Goal: Transaction & Acquisition: Purchase product/service

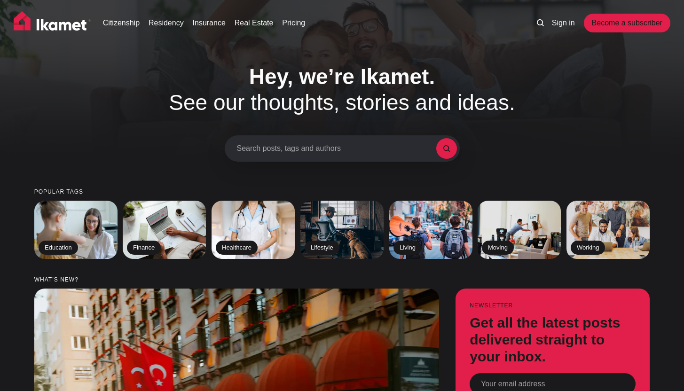
click at [211, 24] on link "Insurance" at bounding box center [209, 22] width 33 height 11
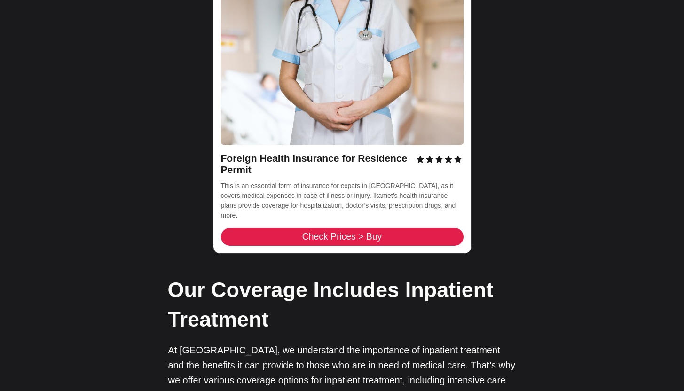
scroll to position [1437, 0]
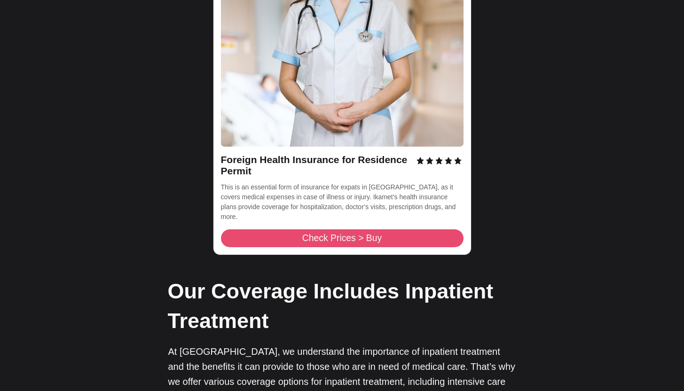
click at [294, 229] on link "Check Prices > Buy" at bounding box center [342, 238] width 243 height 18
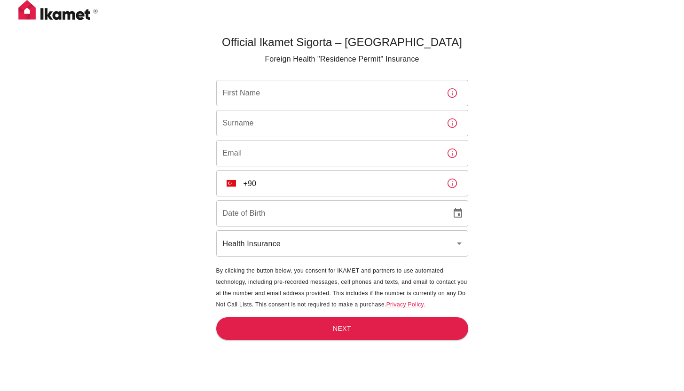
click at [278, 95] on input "First Name" at bounding box center [327, 93] width 223 height 26
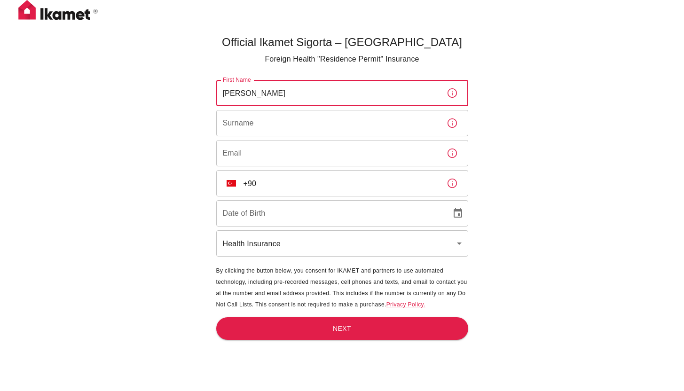
type input "ARIF"
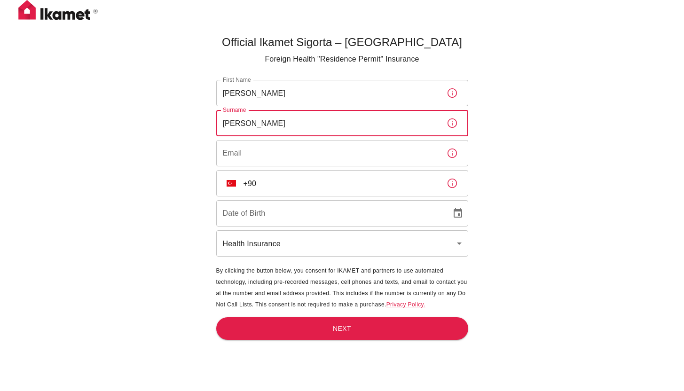
type input "ADIL"
click at [264, 150] on input "Email" at bounding box center [327, 153] width 223 height 26
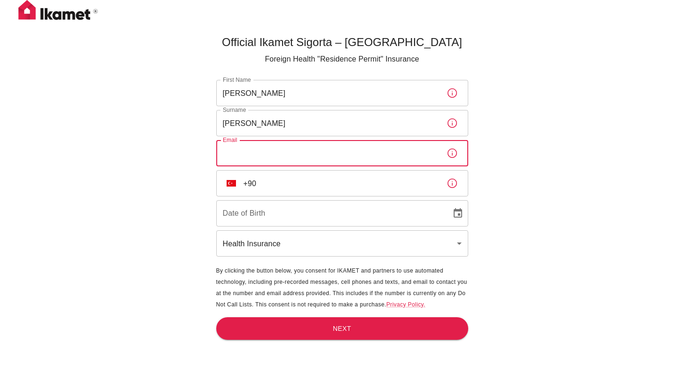
type input "structables@gmail.com"
click at [274, 187] on input "+90" at bounding box center [341, 183] width 196 height 26
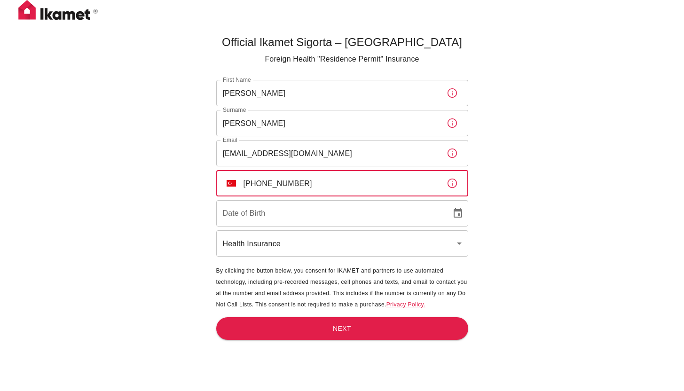
type input "+90 546 890 65 32"
click at [191, 162] on div "Official Ikamet Sigorta – Turkey Foreign Health "Residence Permit" Insurance Fi…" at bounding box center [342, 211] width 684 height 422
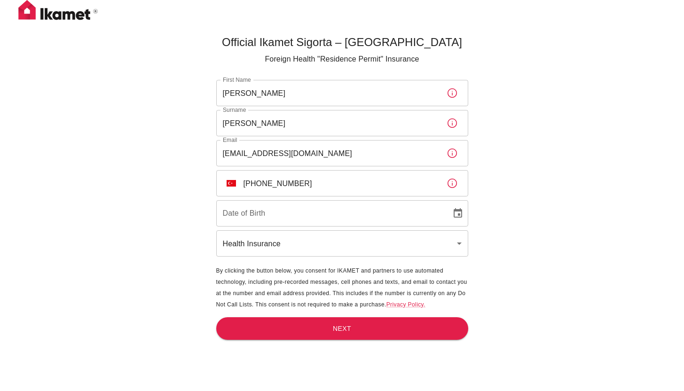
type input "DD/MM/YYYY"
click at [241, 214] on input "DD/MM/YYYY" at bounding box center [330, 213] width 228 height 26
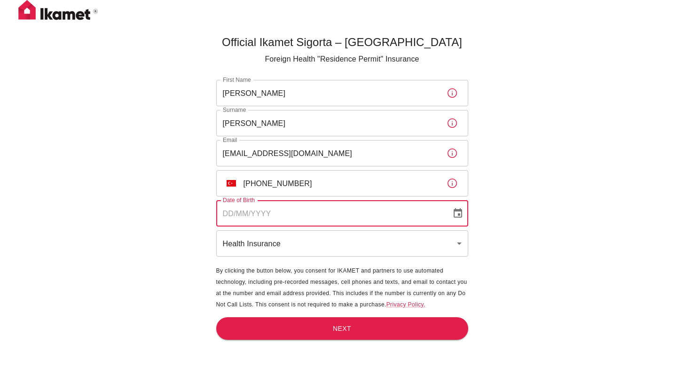
click at [457, 212] on icon "Choose date" at bounding box center [457, 213] width 11 height 11
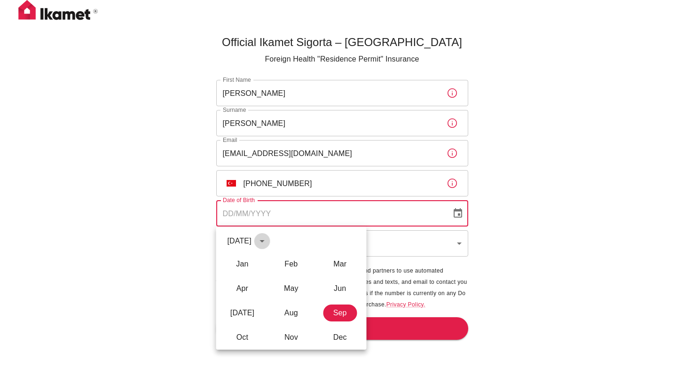
click at [268, 239] on icon "calendar view is open, switch to year view" at bounding box center [262, 240] width 11 height 11
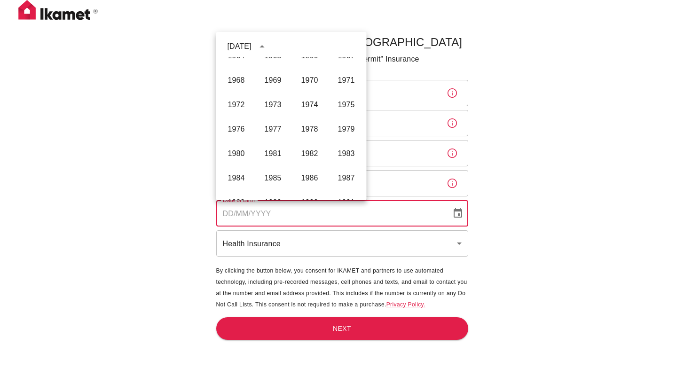
scroll to position [418, 0]
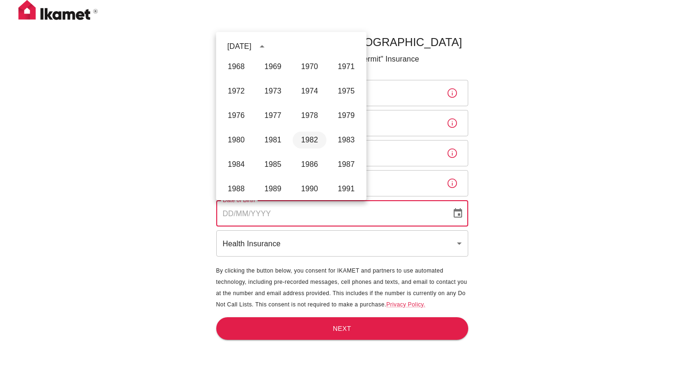
click at [310, 142] on button "1982" at bounding box center [310, 140] width 34 height 17
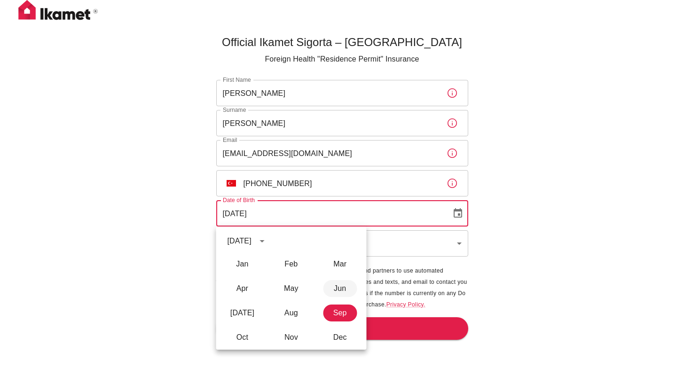
click at [336, 141] on body "Official Ikamet Sigorta – Turkey Foreign Health "Residence Permit" Insurance Fi…" at bounding box center [342, 211] width 684 height 422
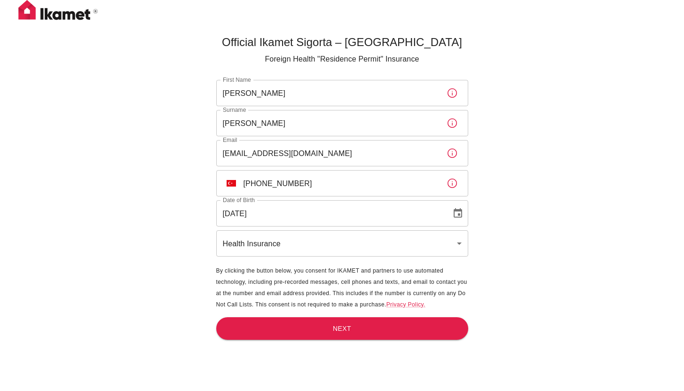
click at [242, 214] on input "01/09/1982" at bounding box center [330, 213] width 228 height 26
click at [455, 211] on icon "Choose date, selected date is Sep 1, 1982" at bounding box center [458, 212] width 8 height 9
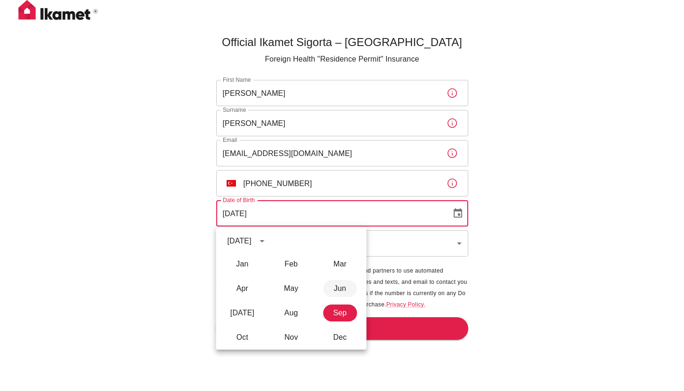
click at [344, 288] on button "Jun" at bounding box center [340, 288] width 34 height 17
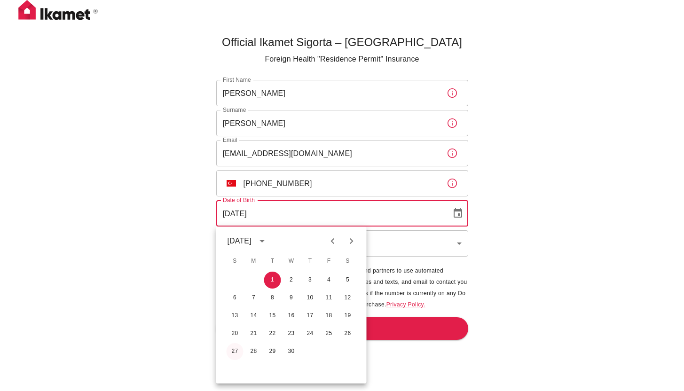
click at [234, 168] on body "Official Ikamet Sigorta – Turkey Foreign Health "Residence Permit" Insurance Fi…" at bounding box center [342, 211] width 684 height 422
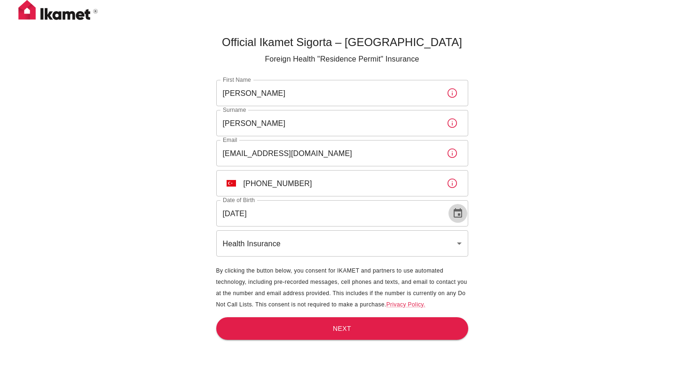
click at [459, 211] on icon "Choose date, selected date is Jun 1, 1982" at bounding box center [458, 212] width 8 height 9
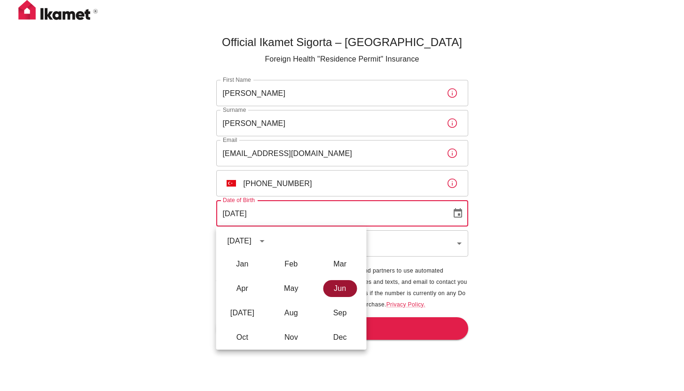
click at [341, 288] on button "Jun" at bounding box center [340, 288] width 34 height 17
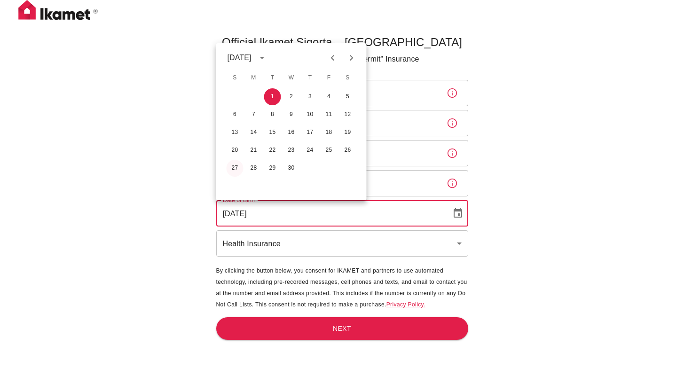
click at [233, 167] on body "Official Ikamet Sigorta – Turkey Foreign Health "Residence Permit" Insurance Fi…" at bounding box center [342, 211] width 684 height 422
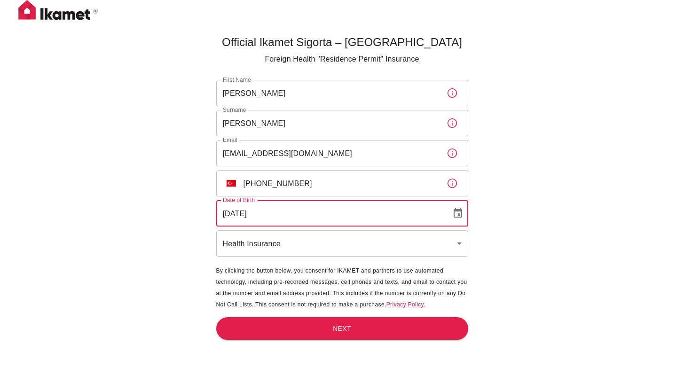
click at [230, 212] on input "01/06/1982" at bounding box center [330, 213] width 228 height 26
type input "27/06/1982"
click at [561, 182] on div "Official Ikamet Sigorta – Turkey Foreign Health "Residence Permit" Insurance Fi…" at bounding box center [342, 211] width 684 height 422
click at [597, 177] on div "Official Ikamet Sigorta – Turkey Foreign Health "Residence Permit" Insurance Fi…" at bounding box center [342, 211] width 684 height 422
click at [422, 238] on body "Official Ikamet Sigorta – Turkey Foreign Health "Residence Permit" Insurance Fi…" at bounding box center [342, 211] width 684 height 422
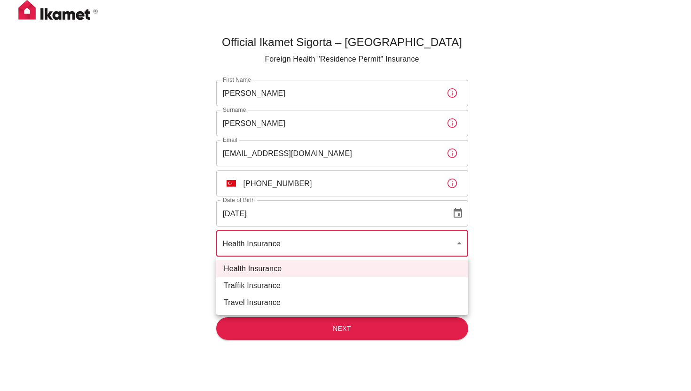
click at [422, 238] on div at bounding box center [345, 195] width 691 height 391
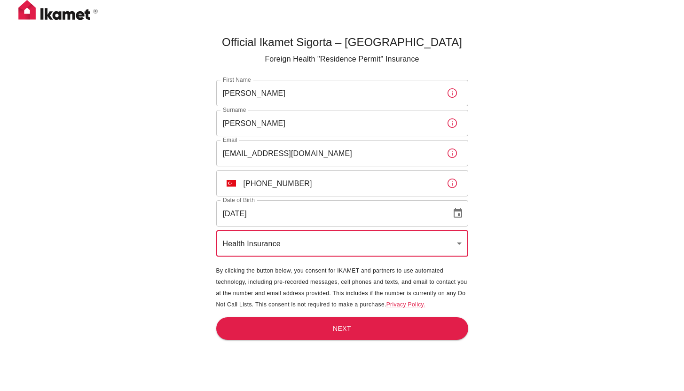
click at [541, 237] on div "Official Ikamet Sigorta – Turkey Foreign Health "Residence Permit" Insurance Fi…" at bounding box center [342, 211] width 684 height 422
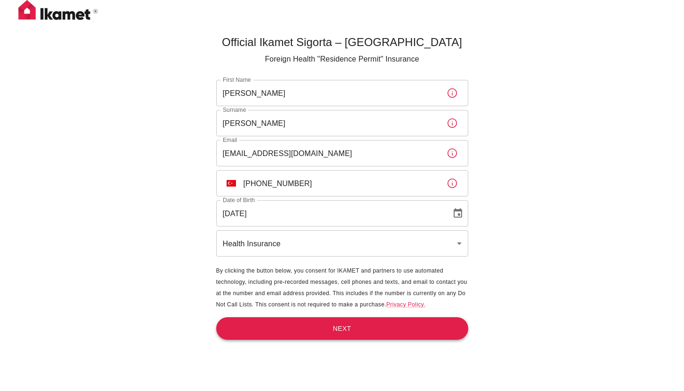
click at [368, 329] on button "Next" at bounding box center [342, 328] width 252 height 23
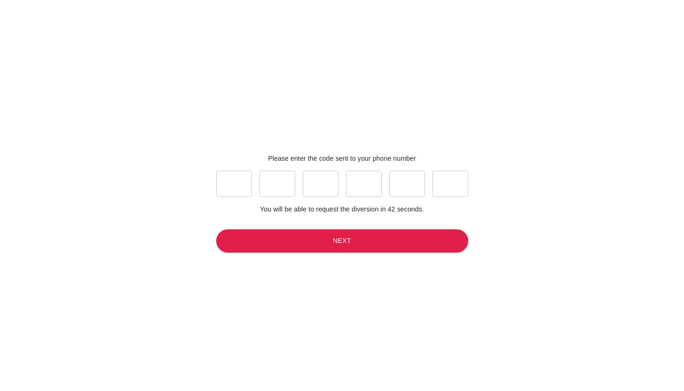
click at [224, 182] on input "text" at bounding box center [234, 184] width 36 height 26
type input "6"
type input "8"
type input "4"
type input "7"
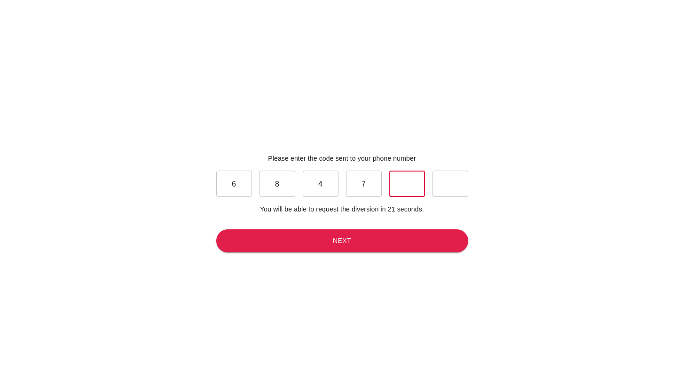
type input "6"
type input "0"
click at [296, 241] on button "Next" at bounding box center [342, 240] width 252 height 23
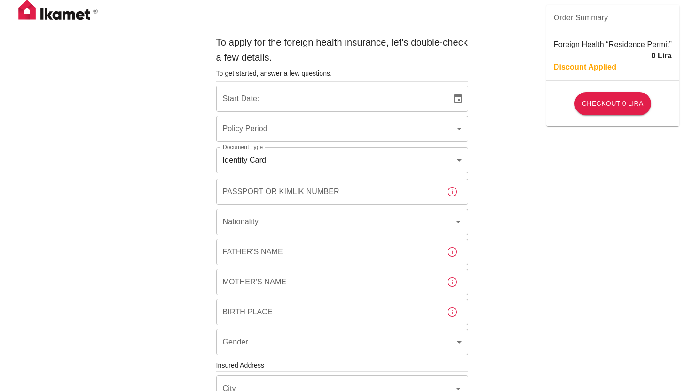
type input "b7343ef8-d55e-4554-96a8-76e30347e985"
type input "[DATE]"
click at [457, 130] on body "To apply for the foreign health insurance, let's double-check a few details. To…" at bounding box center [342, 364] width 684 height 729
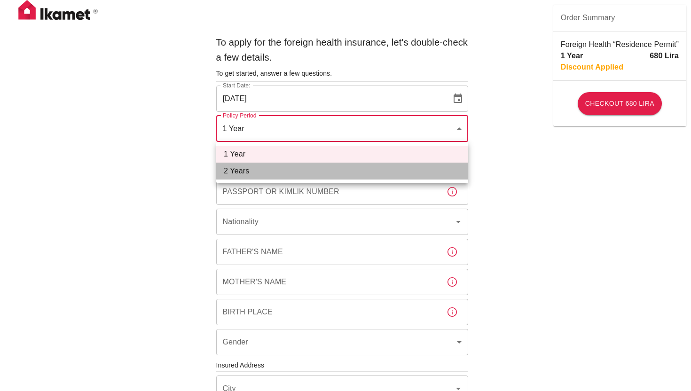
click at [302, 175] on li "2 Years" at bounding box center [342, 171] width 252 height 17
type input "572c7356-bd2e-44a0-a5fb-f98fe7448427"
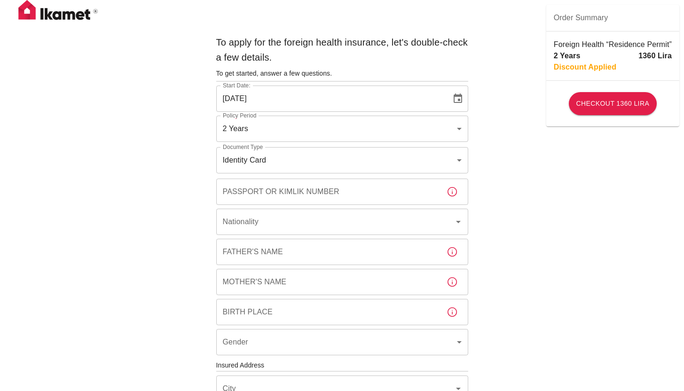
click at [552, 193] on div "To apply for the foreign health insurance, let's double-check a few details. To…" at bounding box center [342, 364] width 684 height 729
click at [382, 198] on input "Passport or Kimlik Number" at bounding box center [327, 192] width 223 height 26
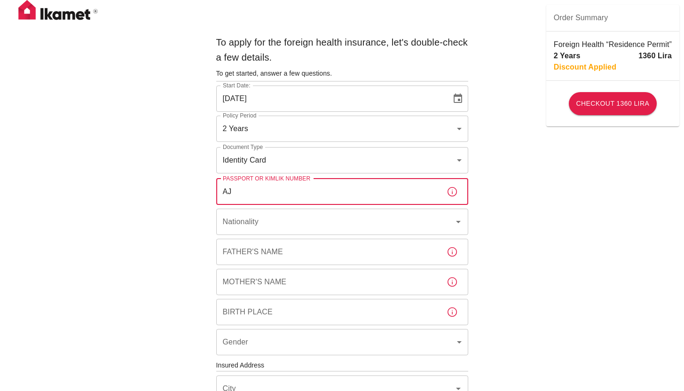
type input "A"
type input "99846682440"
click at [345, 224] on input "Nationality" at bounding box center [328, 222] width 217 height 18
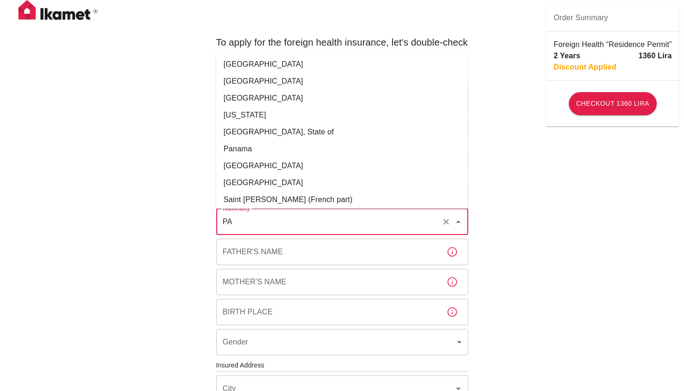
click at [253, 98] on li "Pakistan" at bounding box center [342, 98] width 252 height 17
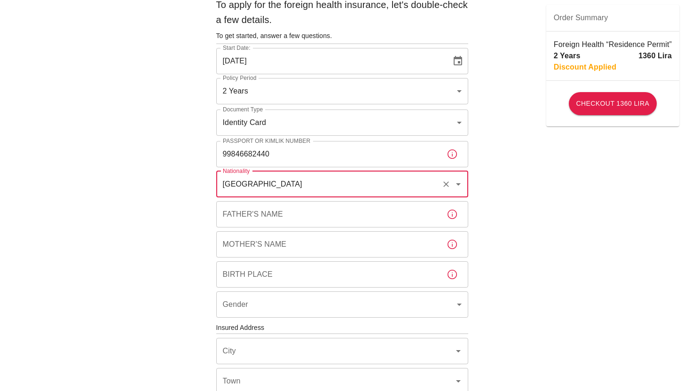
scroll to position [38, 0]
type input "Pakistan"
click at [313, 220] on input "Father's Name" at bounding box center [327, 214] width 223 height 26
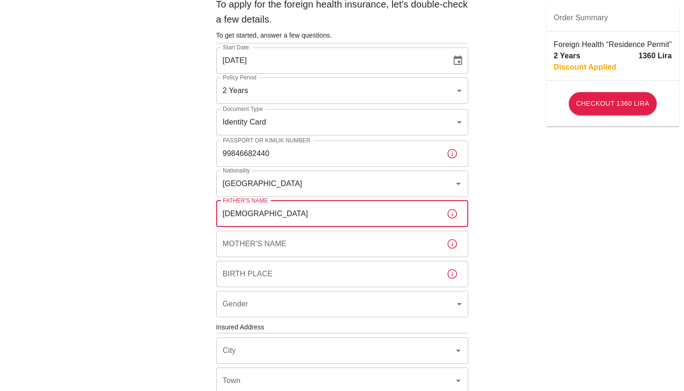
type input "MUHAMMAD"
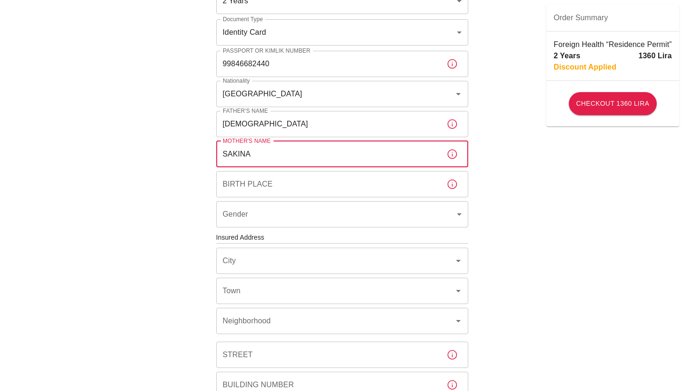
scroll to position [129, 0]
type input "SAKINA"
click at [286, 181] on input "Birth Place" at bounding box center [327, 183] width 223 height 26
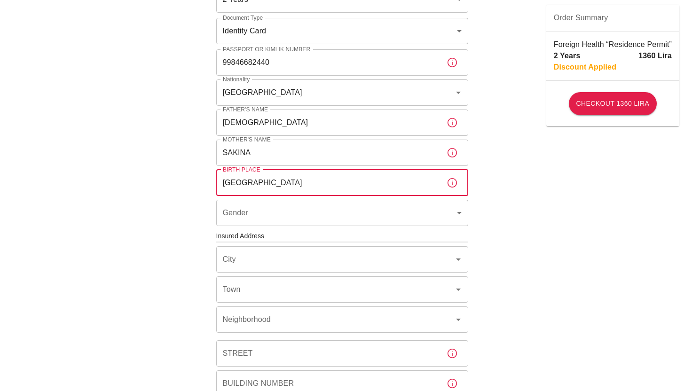
type input "PAKISTAN"
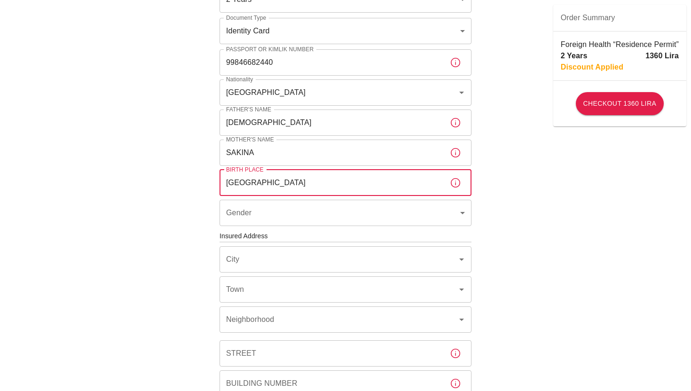
click at [289, 220] on body "To apply for the foreign health insurance, let's double-check a few details. To…" at bounding box center [345, 235] width 691 height 729
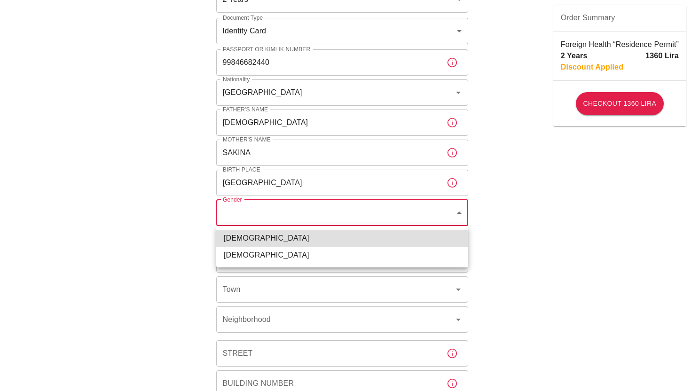
click at [273, 240] on li "Male" at bounding box center [342, 238] width 252 height 17
type input "male"
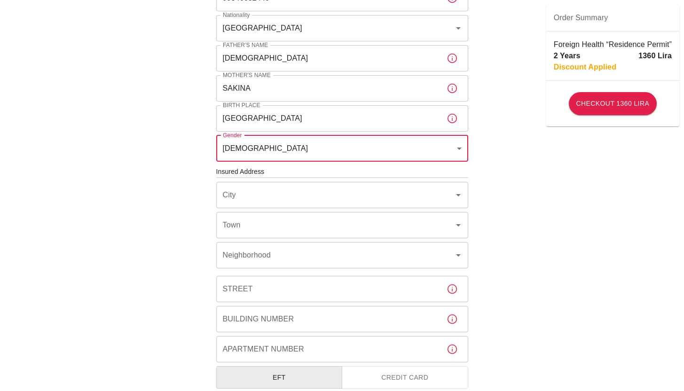
scroll to position [194, 0]
click at [460, 196] on icon "Open" at bounding box center [458, 194] width 11 height 11
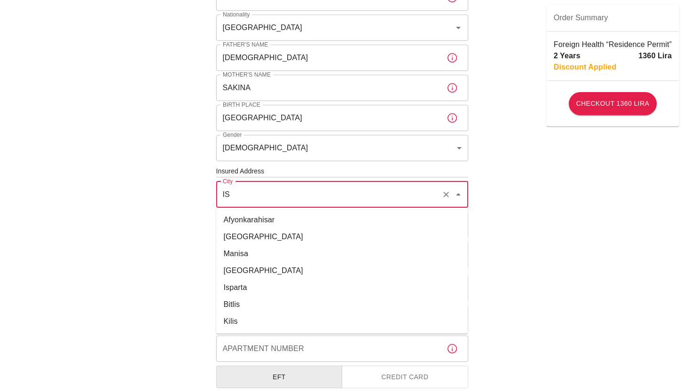
click at [243, 237] on li "İstanbul" at bounding box center [342, 236] width 252 height 17
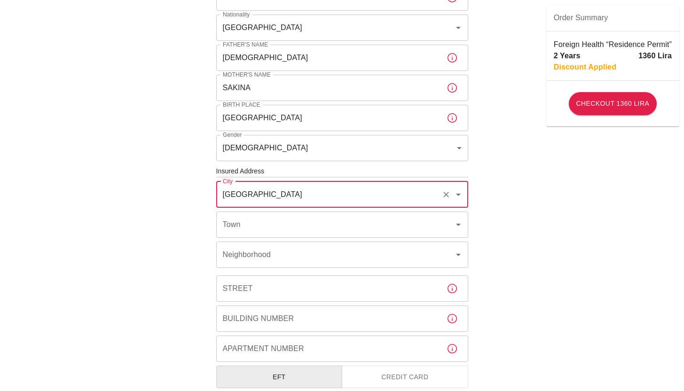
type input "İstanbul"
click at [550, 214] on div "To apply for the foreign health insurance, let's double-check a few details. To…" at bounding box center [342, 170] width 684 height 729
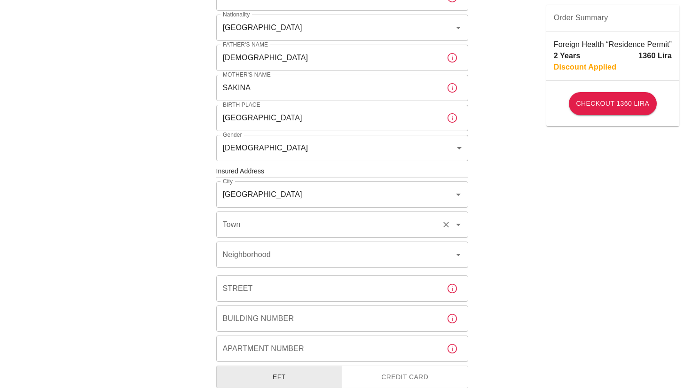
click at [448, 225] on icon "Clear" at bounding box center [445, 224] width 9 height 9
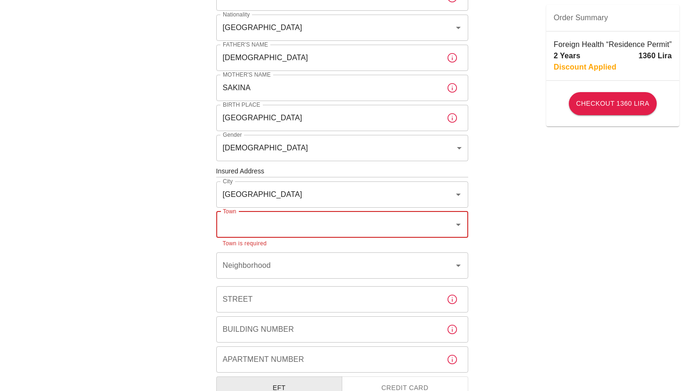
click at [458, 222] on icon "Open" at bounding box center [458, 224] width 11 height 11
click at [238, 283] on li "Kağıthane" at bounding box center [342, 283] width 252 height 17
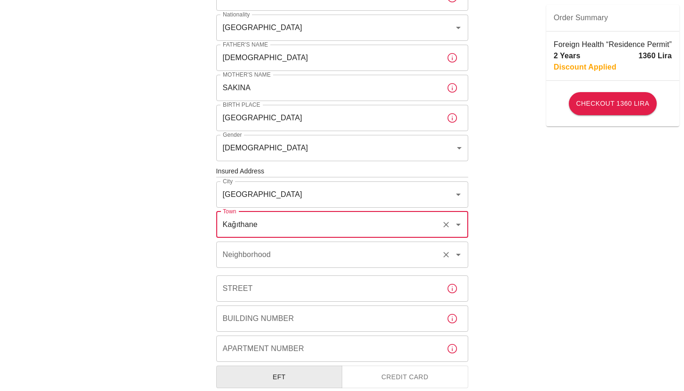
type input "Kağıthane"
click at [231, 259] on div "Neighborhood Neighborhood" at bounding box center [342, 255] width 252 height 26
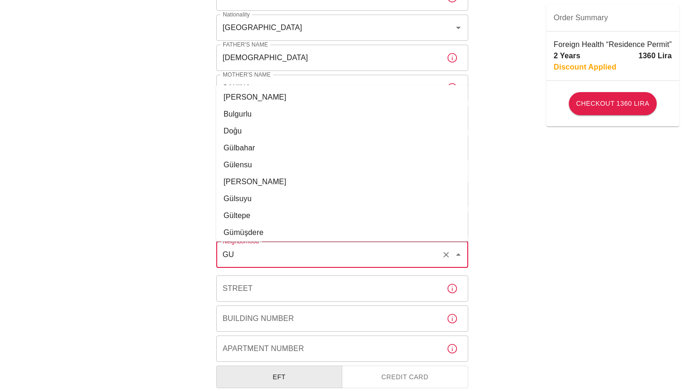
click at [250, 213] on li "Gültepe" at bounding box center [342, 215] width 252 height 17
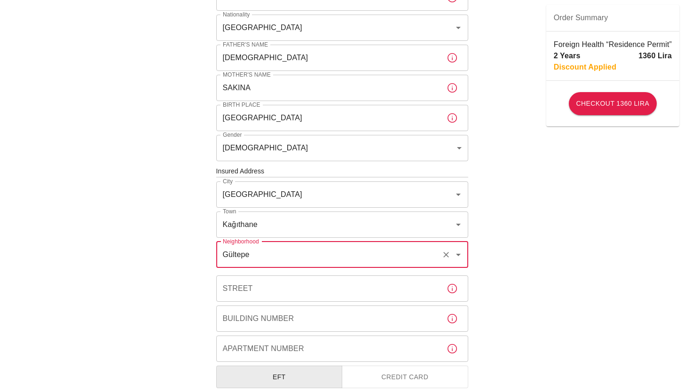
type input "Gültepe"
click at [257, 291] on input "Street" at bounding box center [327, 288] width 223 height 26
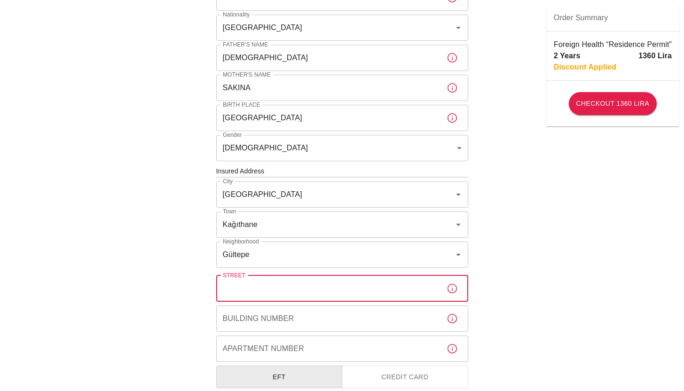
click at [259, 325] on input "Building Number" at bounding box center [327, 319] width 223 height 26
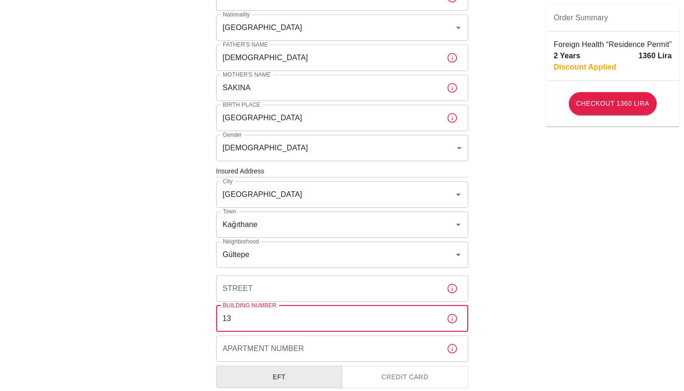
type input "13"
click at [252, 347] on input "Apartment Number" at bounding box center [327, 349] width 223 height 26
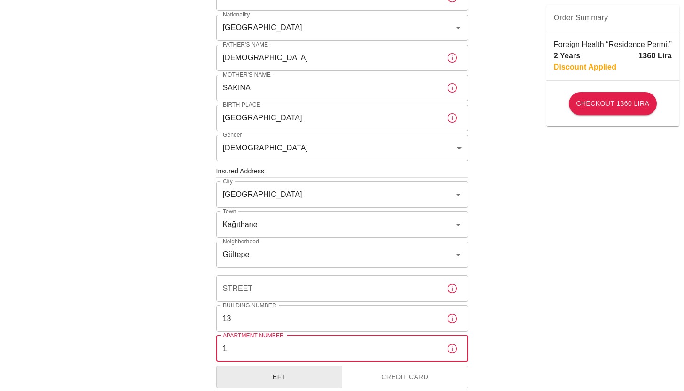
type input "1"
click at [246, 288] on div "Street Street" at bounding box center [342, 288] width 252 height 26
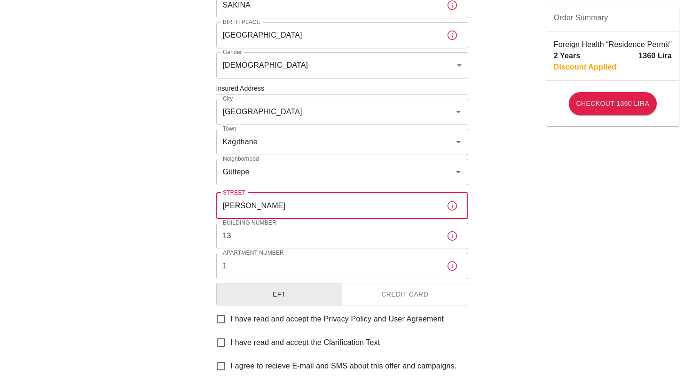
scroll to position [305, 0]
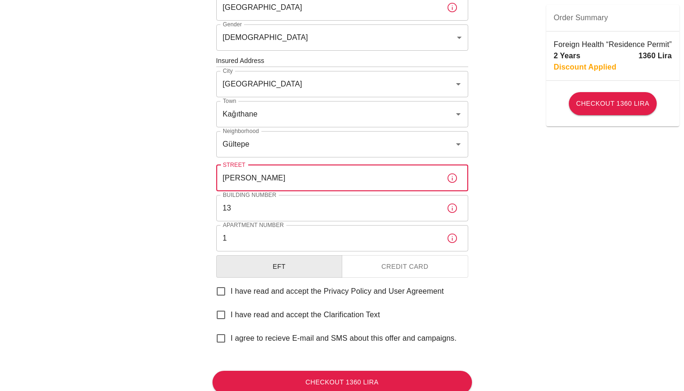
type input "Berk Sk"
click at [417, 267] on button "Credit Card" at bounding box center [405, 266] width 126 height 23
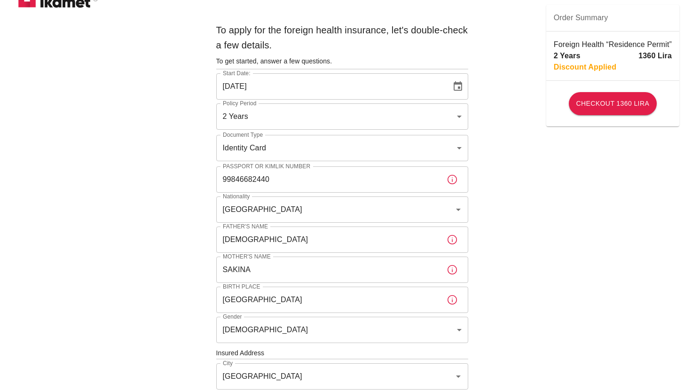
scroll to position [4, 0]
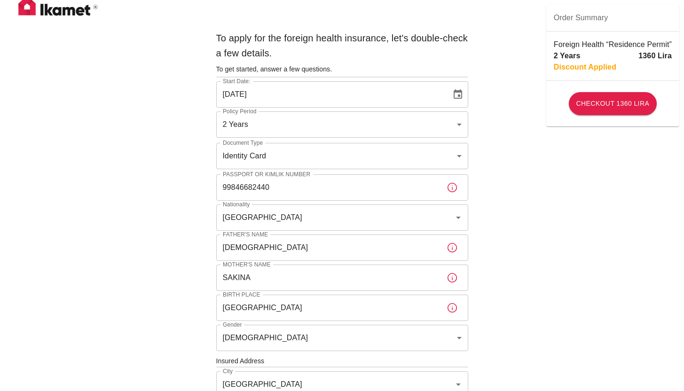
click at [453, 93] on icon "Choose date, selected date is Sep 1, 2025" at bounding box center [457, 94] width 11 height 11
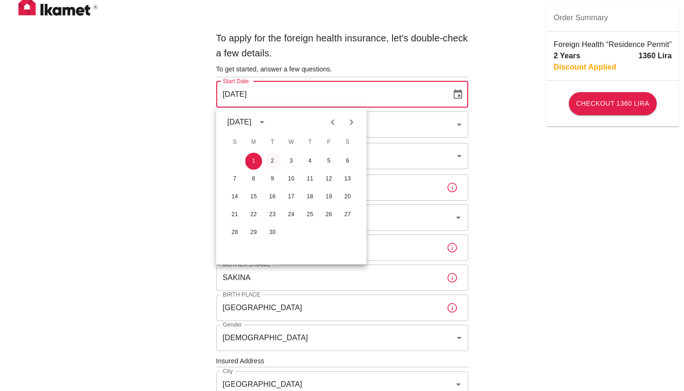
click at [272, 161] on button "2" at bounding box center [272, 161] width 17 height 17
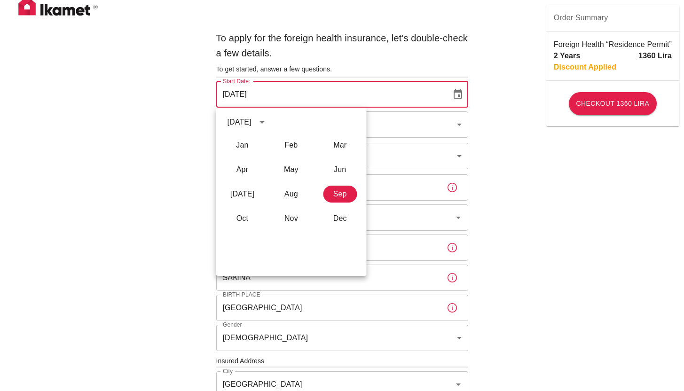
type input "02/09/2025"
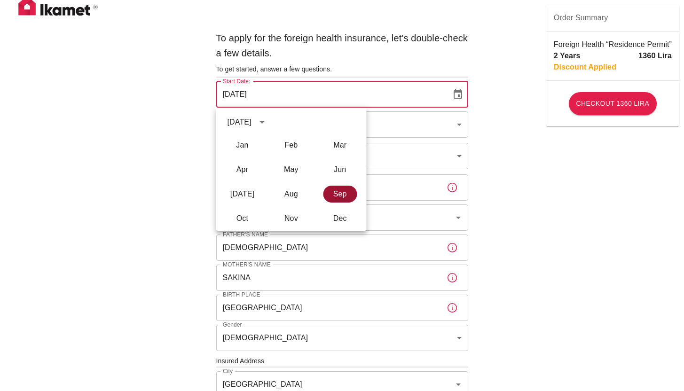
click at [342, 196] on button "Sep" at bounding box center [340, 194] width 34 height 17
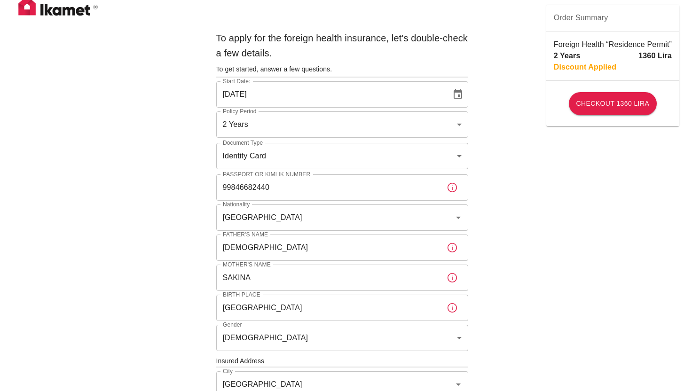
click at [577, 174] on div "To apply for the foreign health insurance, let's double-check a few details. To…" at bounding box center [342, 360] width 684 height 729
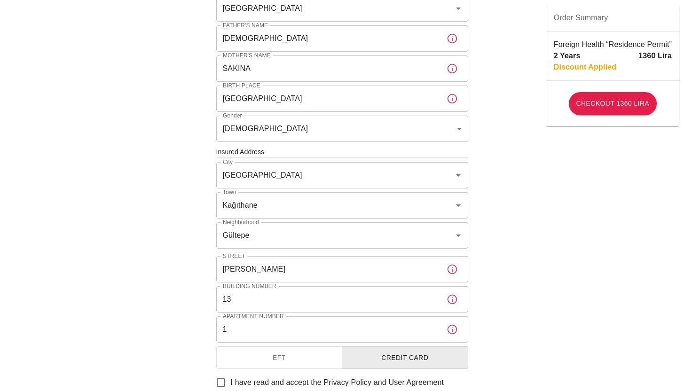
scroll to position [338, 0]
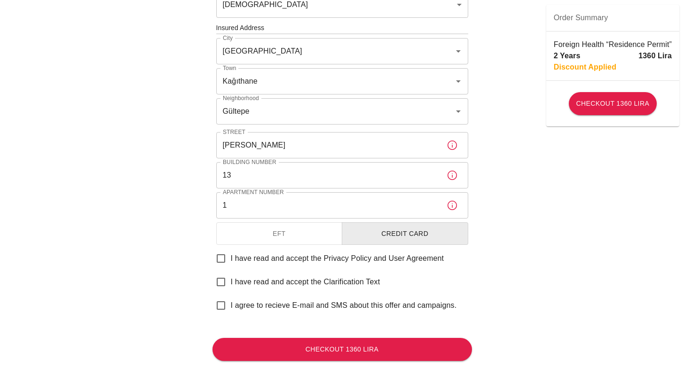
click at [222, 262] on input "I have read and accept the Privacy Policy and User Agreement" at bounding box center [221, 259] width 20 height 20
checkbox input "true"
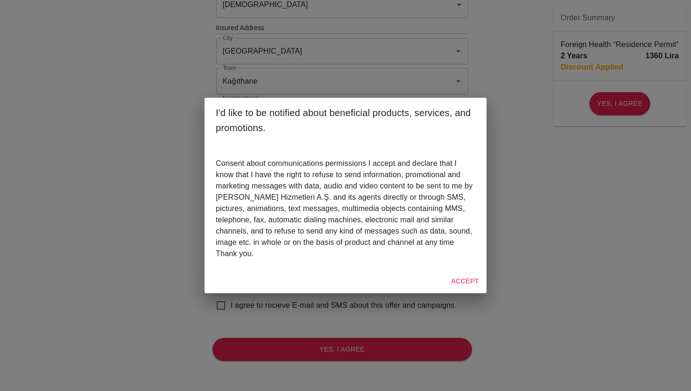
click at [463, 279] on button "Accept" at bounding box center [464, 281] width 35 height 17
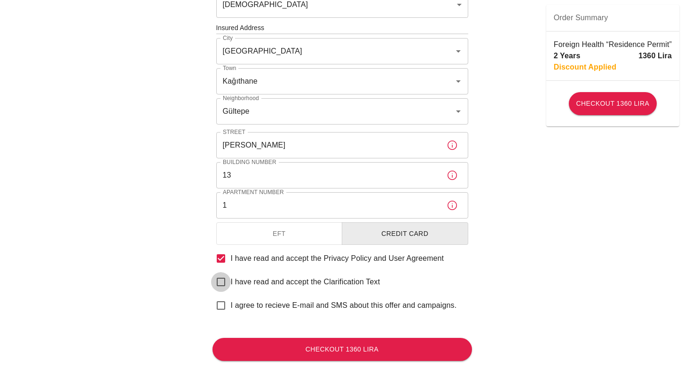
click at [224, 281] on input "I have read and accept the Clarification Text" at bounding box center [221, 282] width 20 height 20
checkbox input "true"
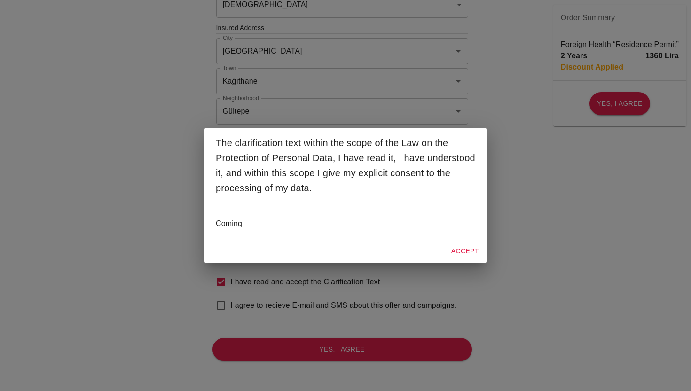
click at [465, 252] on button "Accept" at bounding box center [464, 251] width 35 height 17
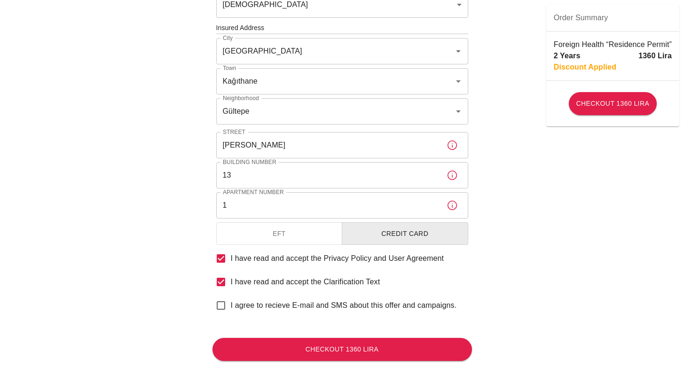
click at [219, 304] on input "I agree to recieve E-mail and SMS about this offer and campaigns." at bounding box center [221, 306] width 20 height 20
checkbox input "true"
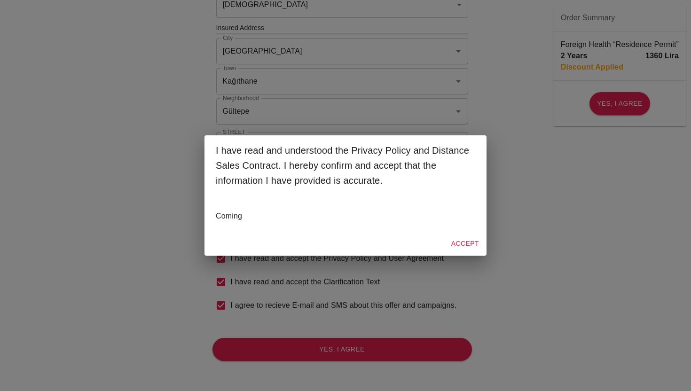
click at [470, 239] on button "Accept" at bounding box center [464, 243] width 35 height 17
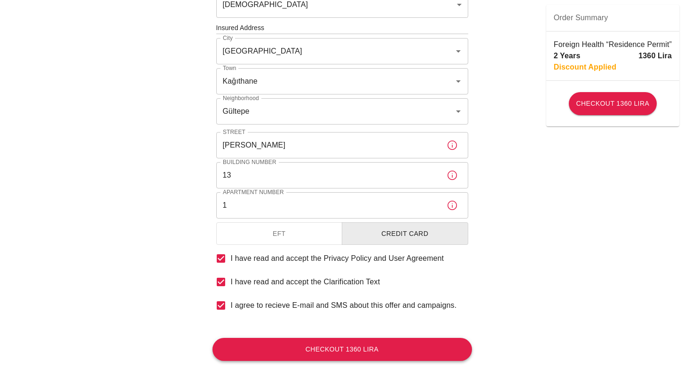
click at [349, 348] on button "Checkout 1360 Lira" at bounding box center [341, 349] width 259 height 23
click at [357, 357] on button "Checkout 1360 Lira" at bounding box center [341, 349] width 259 height 23
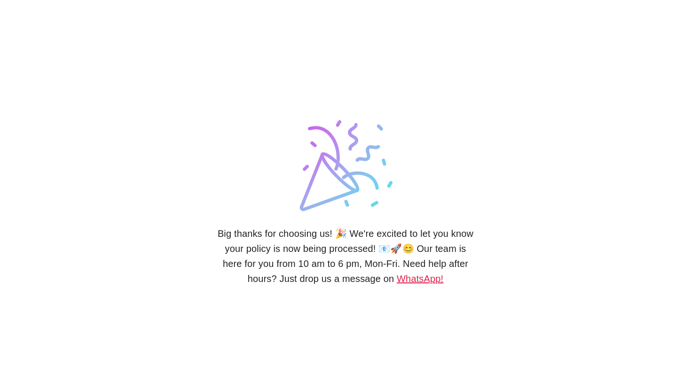
click at [404, 281] on link "WhatsApp!" at bounding box center [420, 279] width 47 height 10
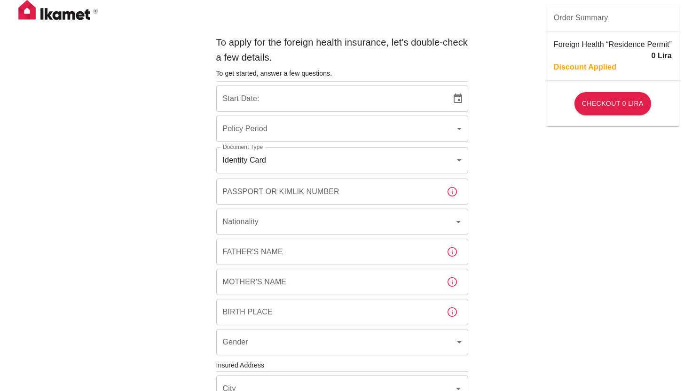
type input "b7343ef8-d55e-4554-96a8-76e30347e985"
type input "[DATE]"
click at [48, 12] on img at bounding box center [58, 12] width 94 height 24
click at [25, 12] on img at bounding box center [58, 12] width 94 height 24
